Goal: Task Accomplishment & Management: Use online tool/utility

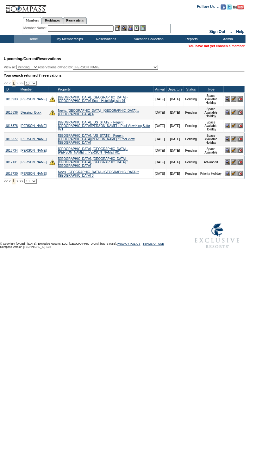
click at [67, 28] on input "text" at bounding box center [81, 28] width 66 height 6
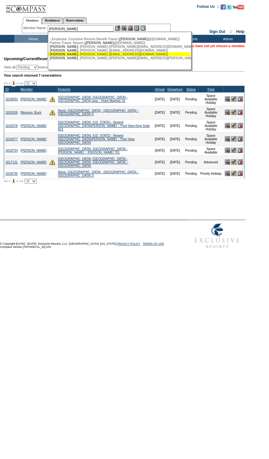
drag, startPoint x: 96, startPoint y: 55, endPoint x: 94, endPoint y: 52, distance: 3.9
click at [96, 55] on div "[PERSON_NAME] ([EMAIL_ADDRESS][DOMAIN_NAME])" at bounding box center [119, 54] width 139 height 4
type input "[PERSON_NAME] ([EMAIL_ADDRESS][DOMAIN_NAME])"
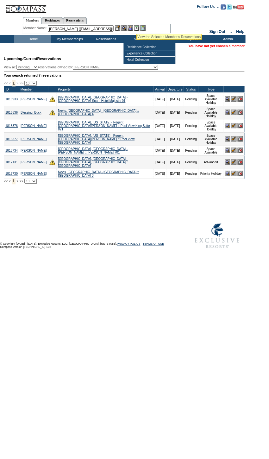
click at [133, 27] on img at bounding box center [130, 27] width 5 height 5
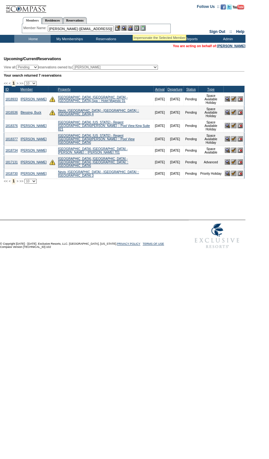
click at [125, 27] on img at bounding box center [123, 27] width 5 height 5
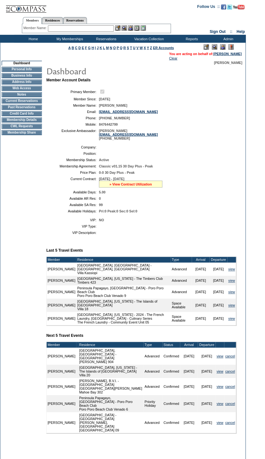
click at [130, 186] on link "» View Contract Utilization" at bounding box center [130, 184] width 42 height 4
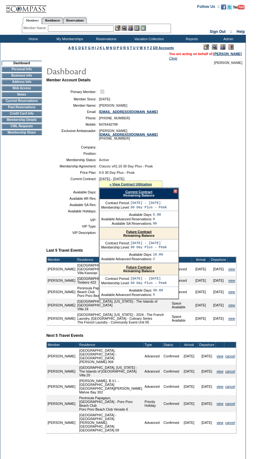
click at [140, 194] on link "Current Contract" at bounding box center [138, 192] width 27 height 4
click at [174, 194] on div at bounding box center [175, 192] width 4 height 4
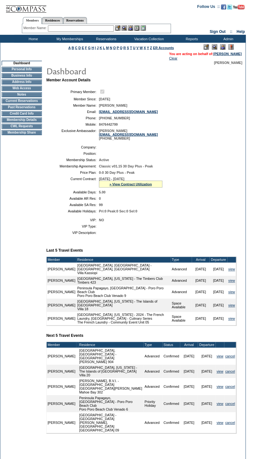
click at [142, 187] on div "» View Contract Utilization" at bounding box center [130, 184] width 63 height 7
click at [144, 186] on link "» View Contract Utilization" at bounding box center [130, 184] width 42 height 4
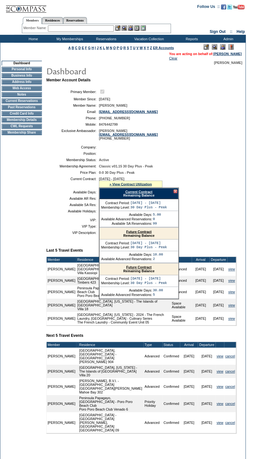
click at [145, 194] on link "Current Contract" at bounding box center [138, 192] width 27 height 4
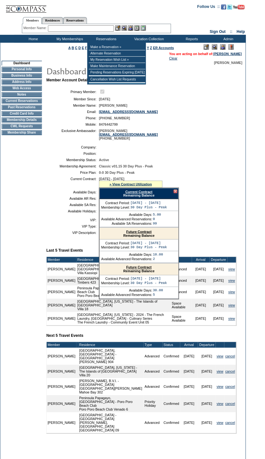
click at [80, 29] on input "text" at bounding box center [81, 28] width 66 height 6
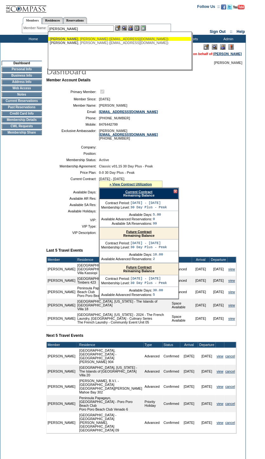
click at [99, 36] on ul "[PERSON_NAME] ([EMAIL_ADDRESS][DOMAIN_NAME]) [PERSON_NAME] ([EMAIL_ADDRESS][DOM…" at bounding box center [119, 40] width 143 height 11
drag, startPoint x: 128, startPoint y: 38, endPoint x: 131, endPoint y: 34, distance: 5.3
click at [129, 38] on div "[PERSON_NAME] ([EMAIL_ADDRESS][DOMAIN_NAME])" at bounding box center [119, 39] width 139 height 4
type input "[PERSON_NAME] ([EMAIL_ADDRESS][DOMAIN_NAME])"
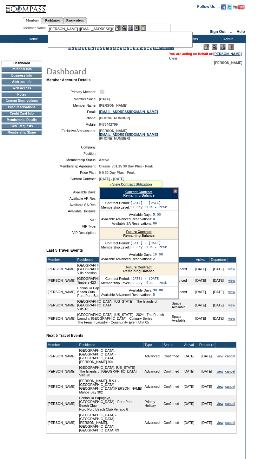
click at [132, 26] on img at bounding box center [130, 27] width 5 height 5
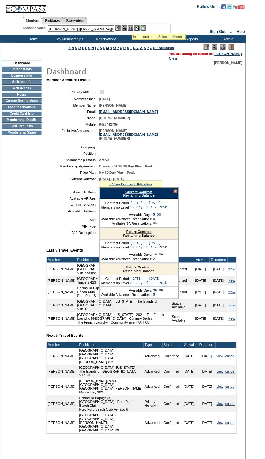
click at [126, 27] on img at bounding box center [123, 27] width 5 height 5
